Goal: Task Accomplishment & Management: Manage account settings

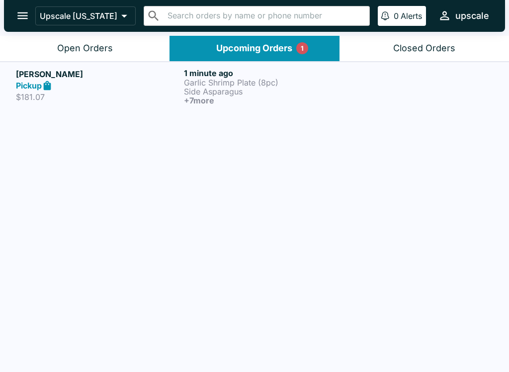
click at [117, 80] on div "Pickup" at bounding box center [98, 85] width 164 height 11
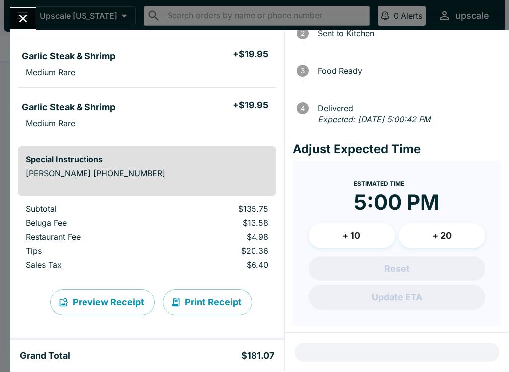
scroll to position [355, 0]
click at [20, 9] on button "Close" at bounding box center [22, 18] width 25 height 21
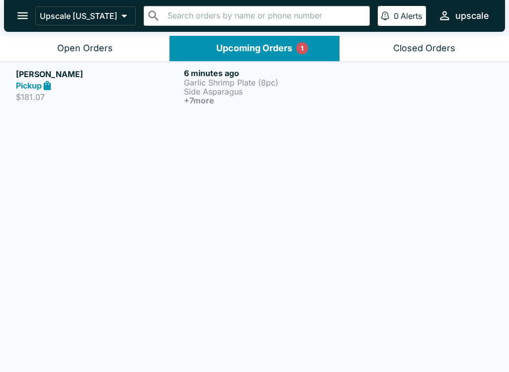
scroll to position [1, 0]
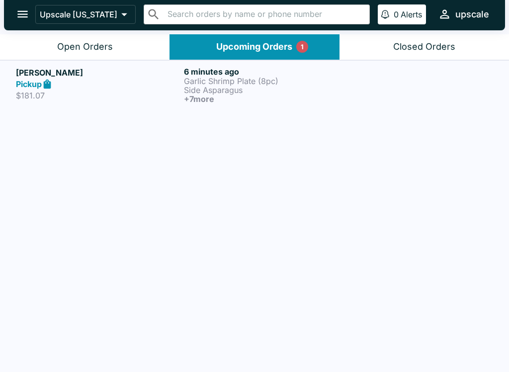
click at [125, 43] on button "Open Orders" at bounding box center [85, 46] width 170 height 25
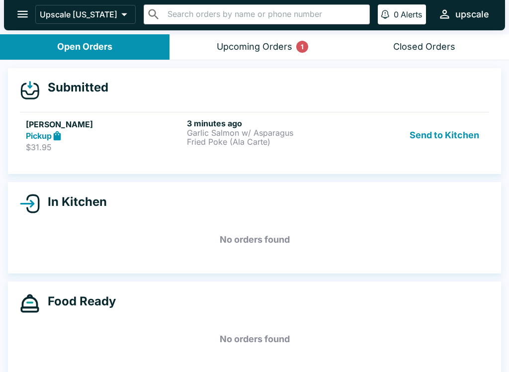
click at [283, 138] on p "Fried Poke (Ala Carte)" at bounding box center [265, 141] width 157 height 9
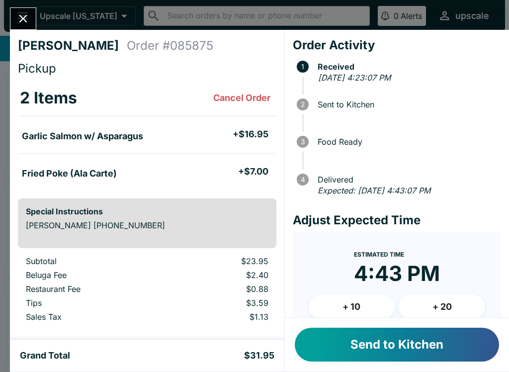
click at [368, 352] on button "Send to Kitchen" at bounding box center [397, 345] width 204 height 34
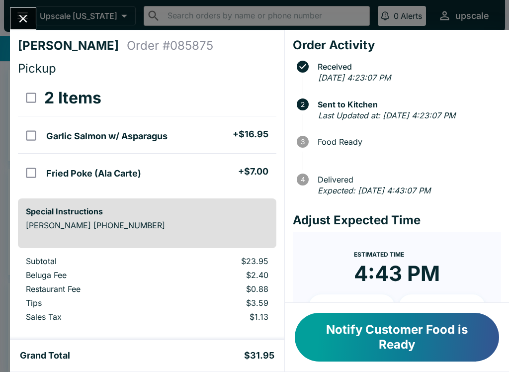
click at [27, 15] on icon "Close" at bounding box center [23, 19] width 8 height 8
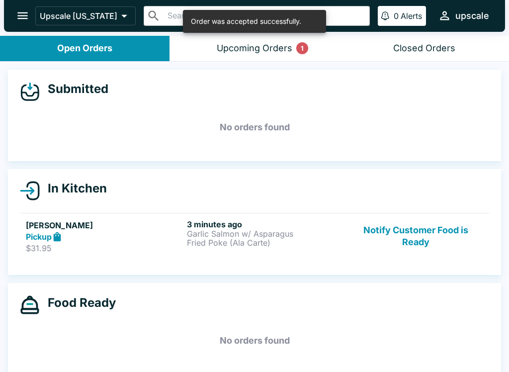
click at [233, 55] on button "Upcoming Orders 1" at bounding box center [255, 48] width 170 height 25
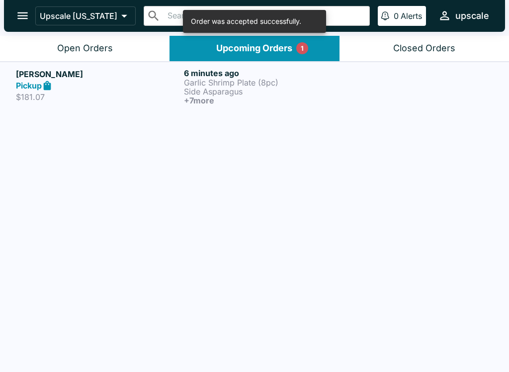
click at [176, 85] on div "Pickup" at bounding box center [98, 85] width 164 height 11
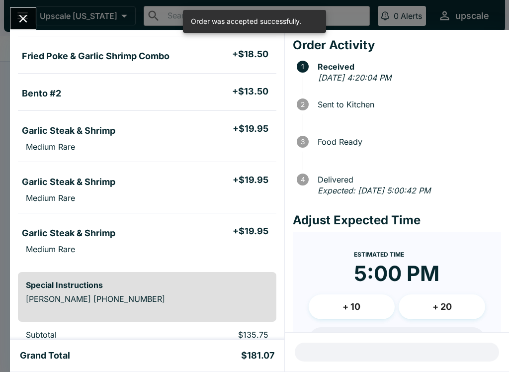
scroll to position [235, 0]
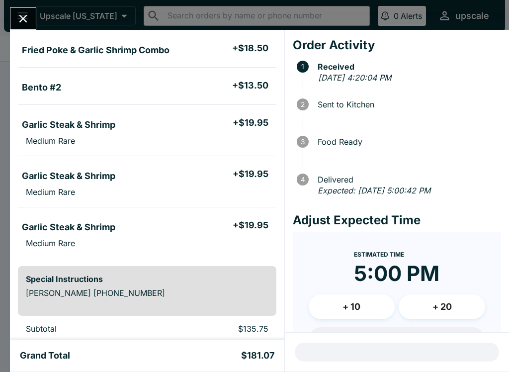
click at [21, 21] on icon "Close" at bounding box center [23, 19] width 8 height 8
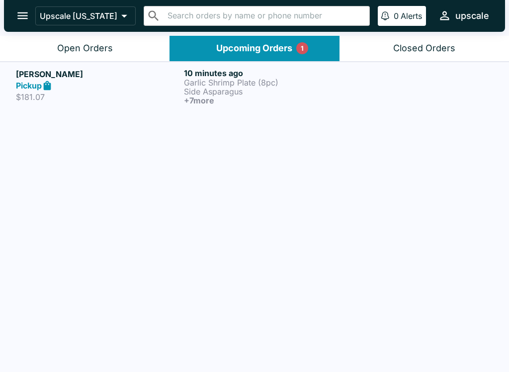
click at [150, 82] on div "Pickup" at bounding box center [98, 85] width 164 height 11
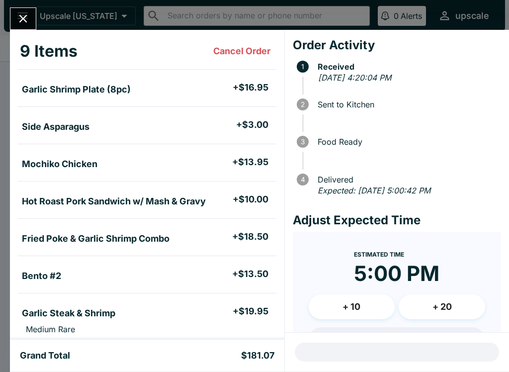
scroll to position [65, 0]
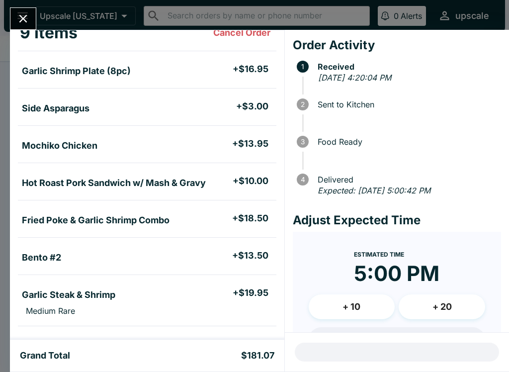
click at [25, 16] on icon "Close" at bounding box center [23, 19] width 8 height 8
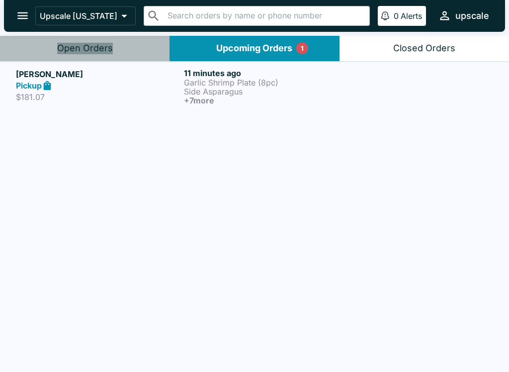
click at [97, 43] on div "Open Orders" at bounding box center [85, 48] width 56 height 11
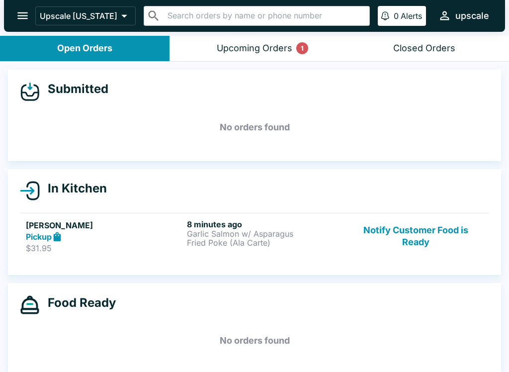
click at [279, 227] on h6 "8 minutes ago" at bounding box center [265, 224] width 157 height 10
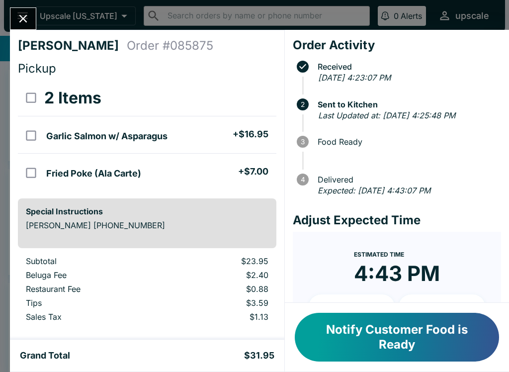
click at [21, 10] on button "Close" at bounding box center [22, 18] width 25 height 21
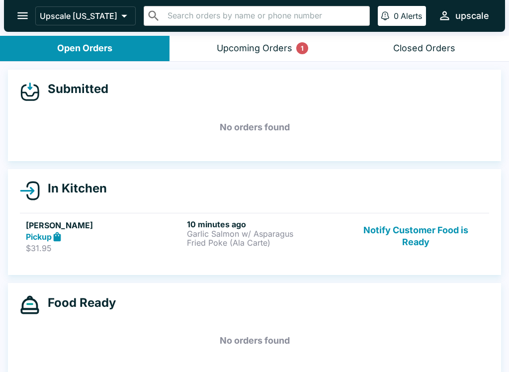
click at [273, 59] on button "Upcoming Orders 1" at bounding box center [255, 48] width 170 height 25
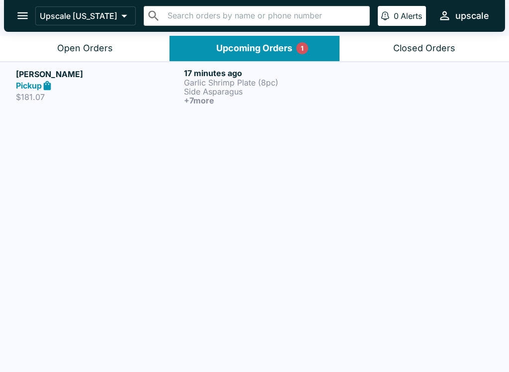
click at [271, 40] on button "Upcoming Orders 1" at bounding box center [255, 48] width 170 height 25
click at [230, 84] on p "Garlic Shrimp Plate (8pc)" at bounding box center [266, 82] width 164 height 9
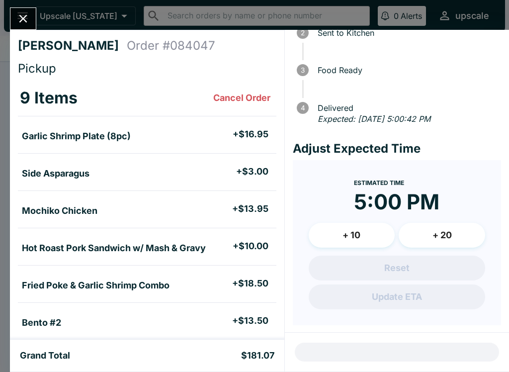
scroll to position [71, 0]
click at [414, 347] on div at bounding box center [397, 352] width 224 height 39
click at [422, 344] on div at bounding box center [397, 352] width 224 height 39
click at [426, 342] on div at bounding box center [397, 352] width 224 height 39
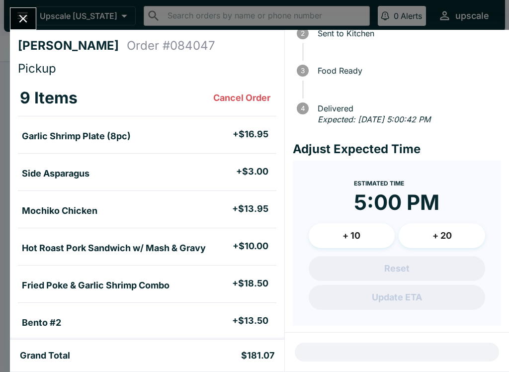
click at [423, 344] on div at bounding box center [397, 352] width 224 height 39
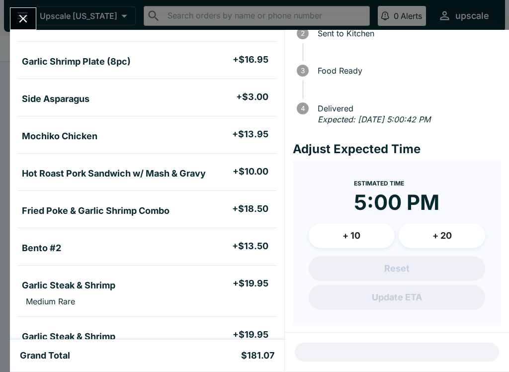
scroll to position [103, 0]
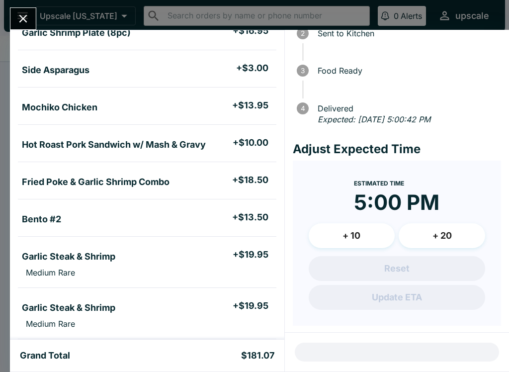
click at [458, 358] on div at bounding box center [397, 352] width 224 height 39
click at [448, 349] on div at bounding box center [397, 352] width 224 height 39
click at [33, 15] on button "Close" at bounding box center [22, 18] width 25 height 21
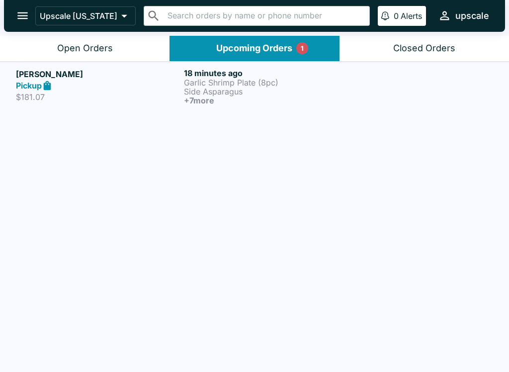
click at [205, 87] on p "Side Asparagus" at bounding box center [266, 91] width 164 height 9
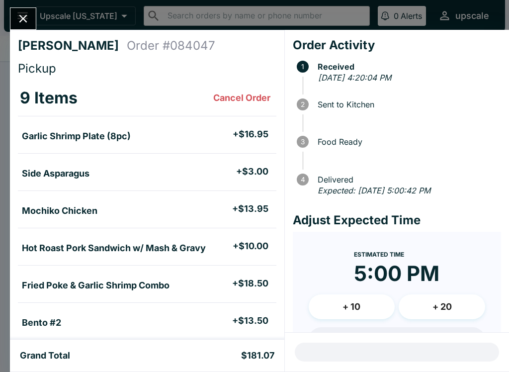
click at [126, 317] on li "Bento #2 + $13.50" at bounding box center [147, 321] width 259 height 21
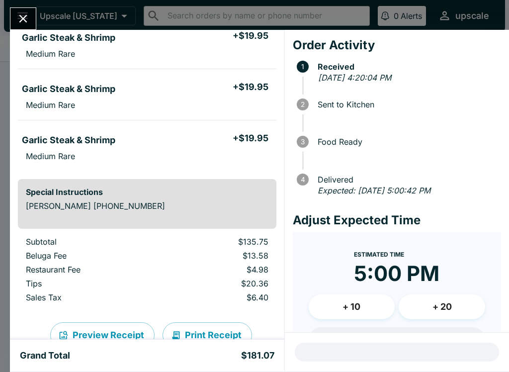
scroll to position [323, 0]
click at [13, 12] on button "Close" at bounding box center [22, 18] width 25 height 21
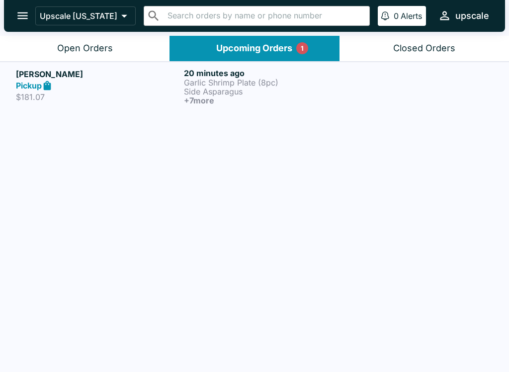
click at [95, 48] on div "Open Orders" at bounding box center [85, 48] width 56 height 11
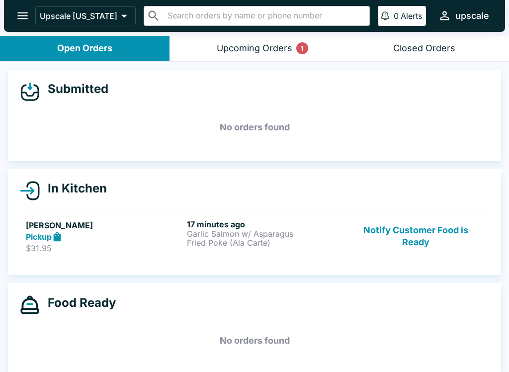
click at [128, 254] on link "[PERSON_NAME] $31.95 17 minutes ago Garlic Salmon w/ Asparagus Fried Poke (Ala …" at bounding box center [254, 236] width 469 height 47
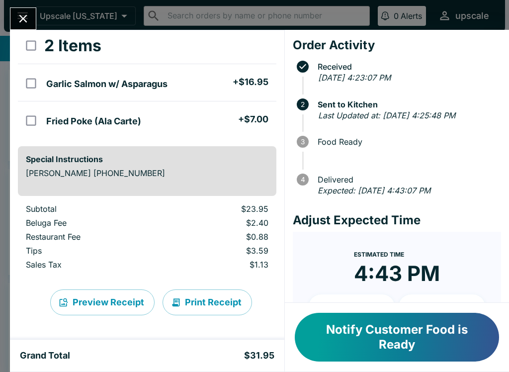
scroll to position [52, 0]
click at [21, 10] on button "Close" at bounding box center [22, 18] width 25 height 21
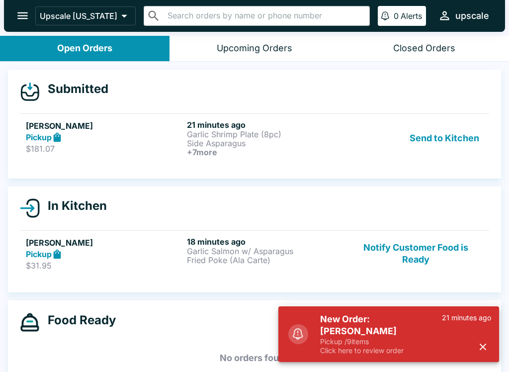
click at [446, 144] on button "Send to Kitchen" at bounding box center [445, 138] width 78 height 37
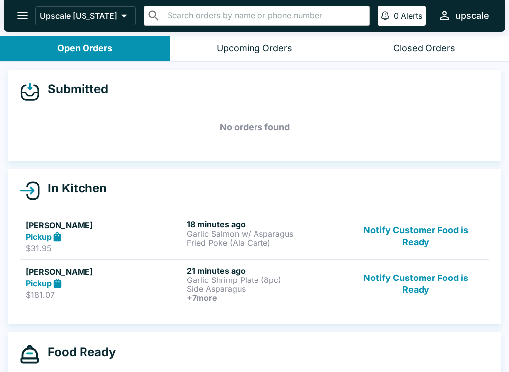
click at [422, 279] on button "Notify Customer Food is Ready" at bounding box center [416, 284] width 135 height 37
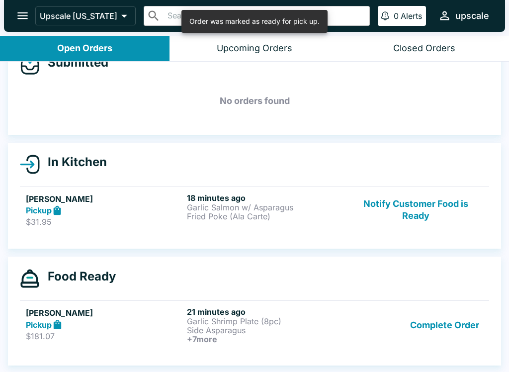
scroll to position [26, 0]
click at [240, 314] on h6 "21 minutes ago" at bounding box center [265, 312] width 157 height 10
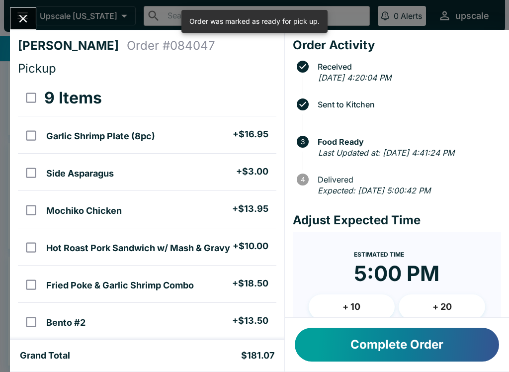
click at [18, 20] on icon "Close" at bounding box center [22, 18] width 13 height 13
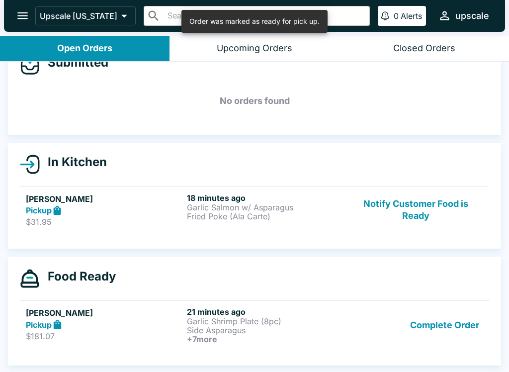
click at [435, 210] on button "Notify Customer Food is Ready" at bounding box center [416, 210] width 135 height 34
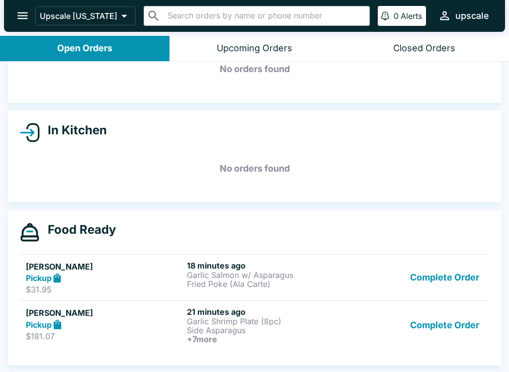
click at [442, 274] on button "Complete Order" at bounding box center [444, 278] width 77 height 34
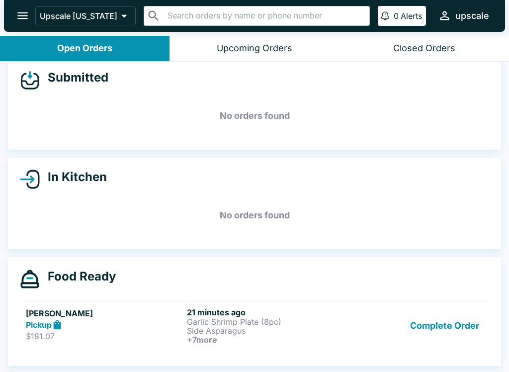
scroll to position [11, 0]
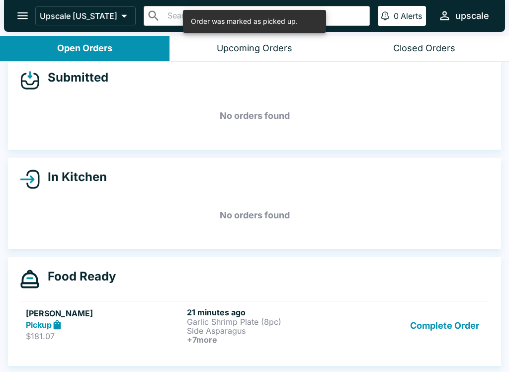
click at [228, 319] on p "Garlic Shrimp Plate (8pc)" at bounding box center [265, 321] width 157 height 9
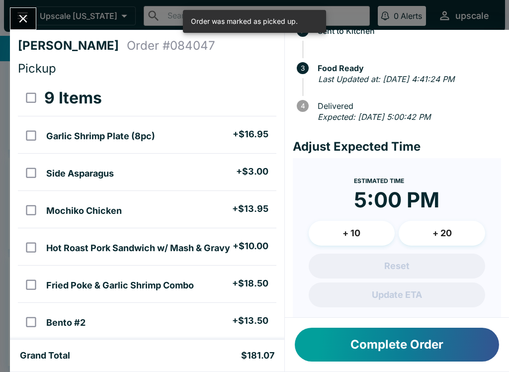
scroll to position [73, 0]
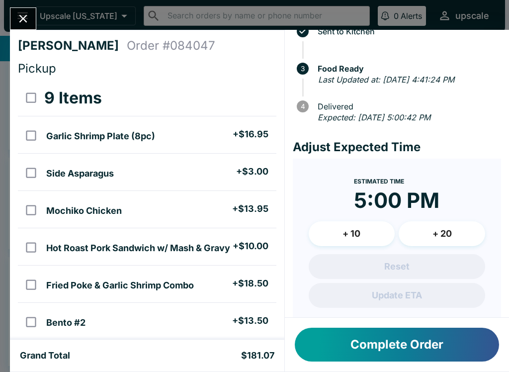
click at [23, 21] on icon "Close" at bounding box center [22, 18] width 13 height 13
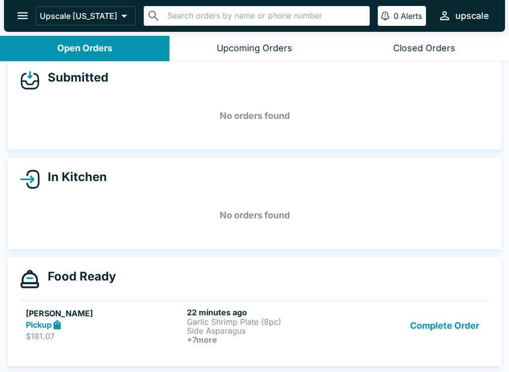
click at [85, 320] on div "Pickup" at bounding box center [104, 324] width 157 height 11
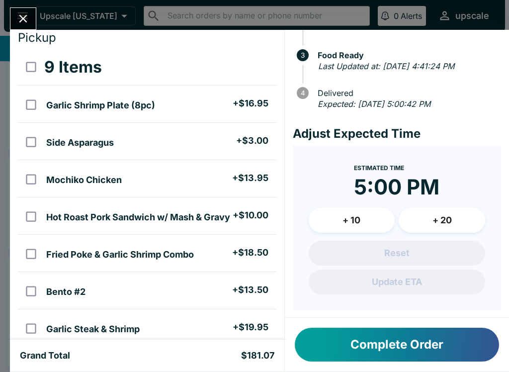
scroll to position [86, 0]
click at [375, 221] on button "+ 10" at bounding box center [352, 220] width 87 height 25
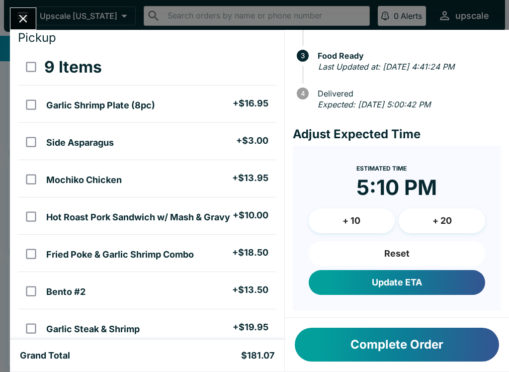
click at [419, 283] on button "Update ETA" at bounding box center [397, 282] width 177 height 25
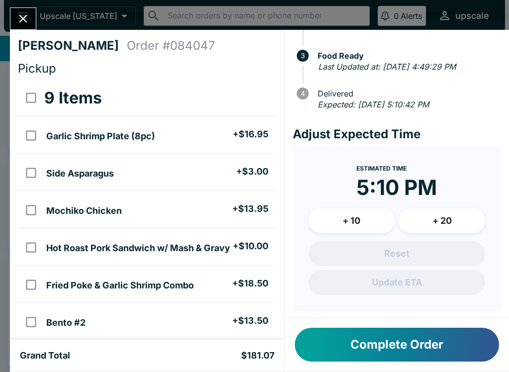
scroll to position [0, 0]
click at [32, 20] on button "Close" at bounding box center [22, 18] width 25 height 21
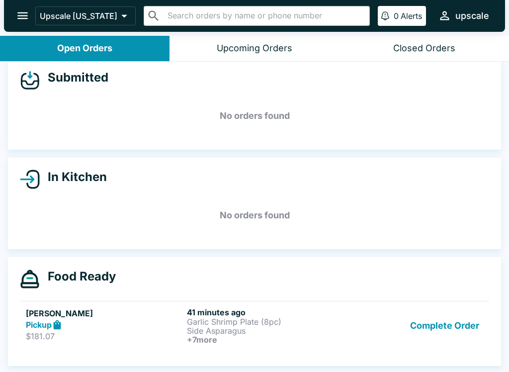
click at [445, 329] on button "Complete Order" at bounding box center [444, 325] width 77 height 37
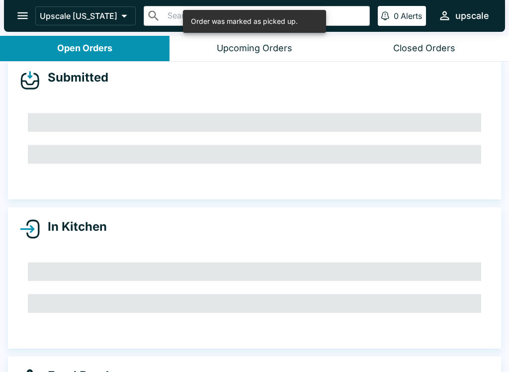
click at [433, 48] on div "Closed Orders" at bounding box center [424, 48] width 62 height 11
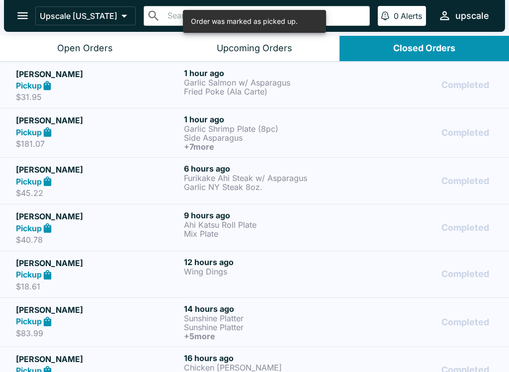
click at [133, 98] on p "$31.95" at bounding box center [98, 97] width 164 height 10
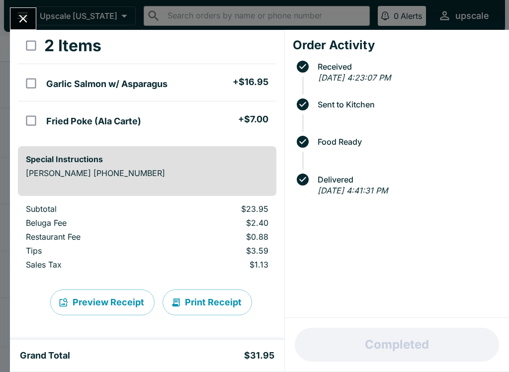
scroll to position [52, 0]
click at [14, 11] on button "Close" at bounding box center [22, 18] width 25 height 21
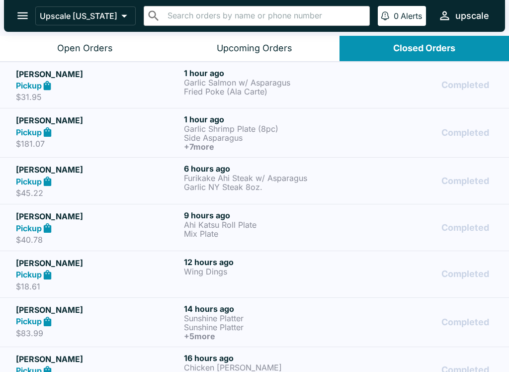
click at [131, 128] on div "Pickup" at bounding box center [98, 131] width 164 height 11
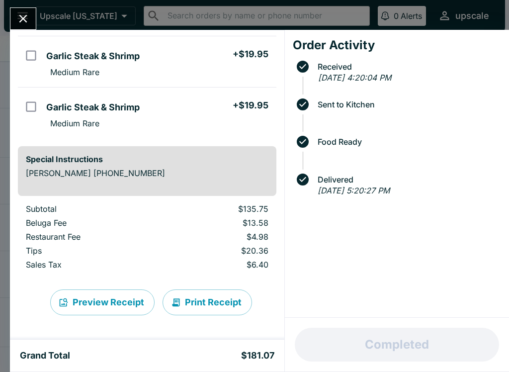
scroll to position [363, 0]
click at [7, 13] on div "[PERSON_NAME] Order # 084047 Pickup 9 Items Garlic Shrimp Plate (8pc) + $16.95 …" at bounding box center [254, 186] width 509 height 372
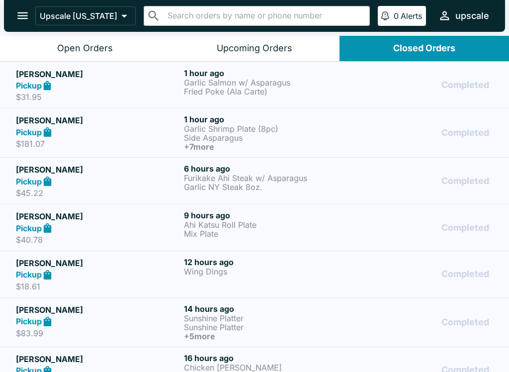
click at [59, 46] on div "Open Orders" at bounding box center [85, 48] width 56 height 11
